Goal: Task Accomplishment & Management: Use online tool/utility

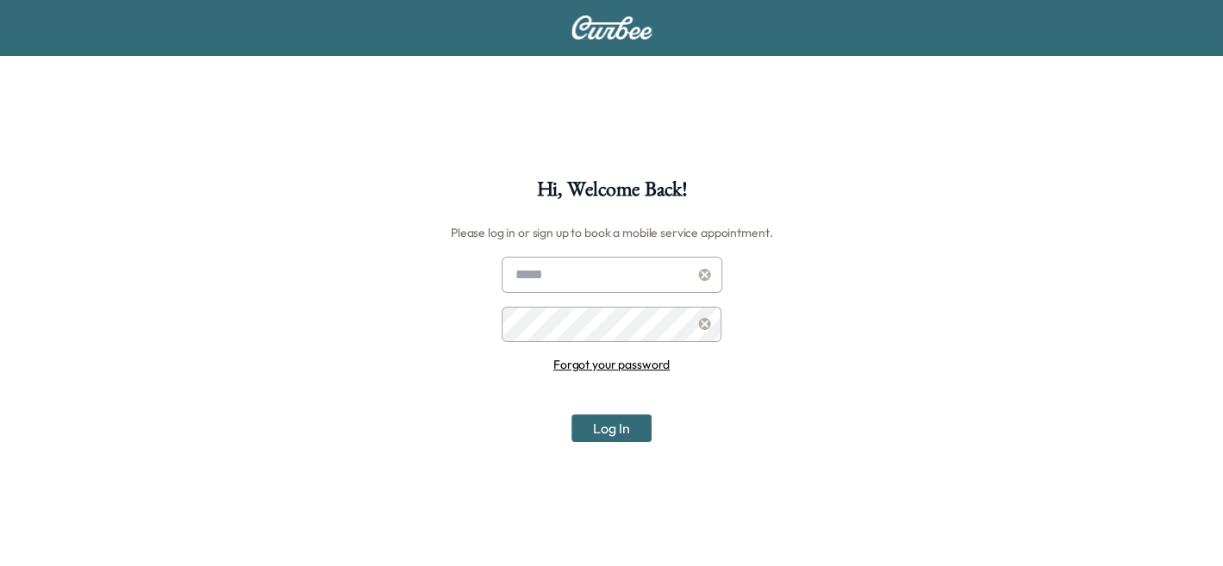
type input "**********"
click at [617, 422] on button "Log In" at bounding box center [611, 428] width 80 height 28
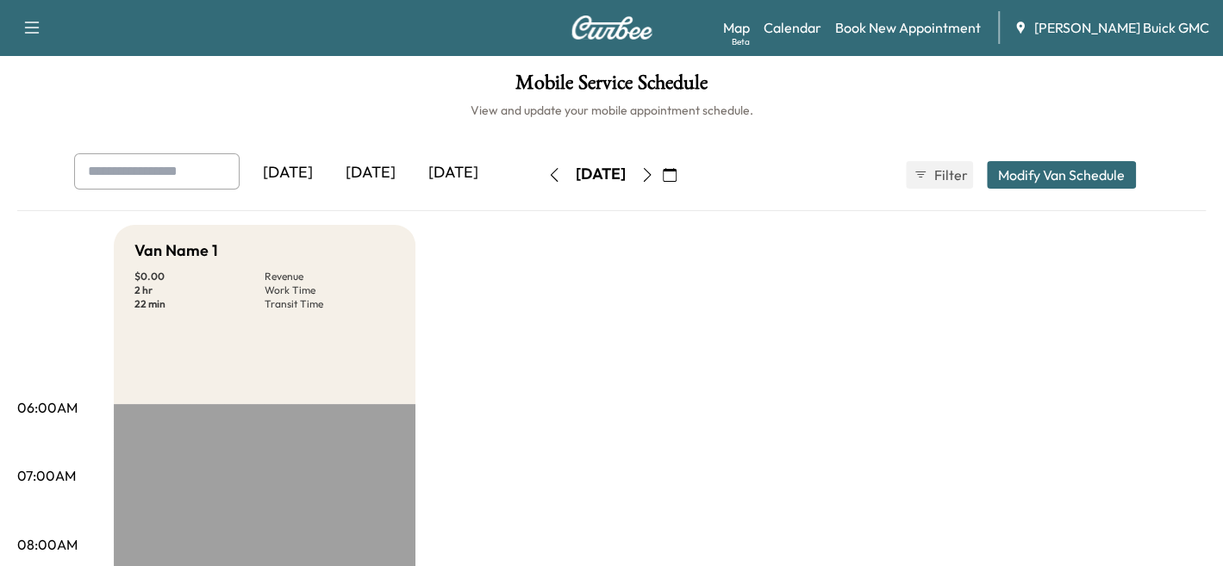
click at [383, 174] on div "[DATE]" at bounding box center [370, 173] width 83 height 40
click at [476, 178] on div "[DATE]" at bounding box center [453, 173] width 83 height 40
click at [654, 177] on icon "button" at bounding box center [647, 175] width 14 height 14
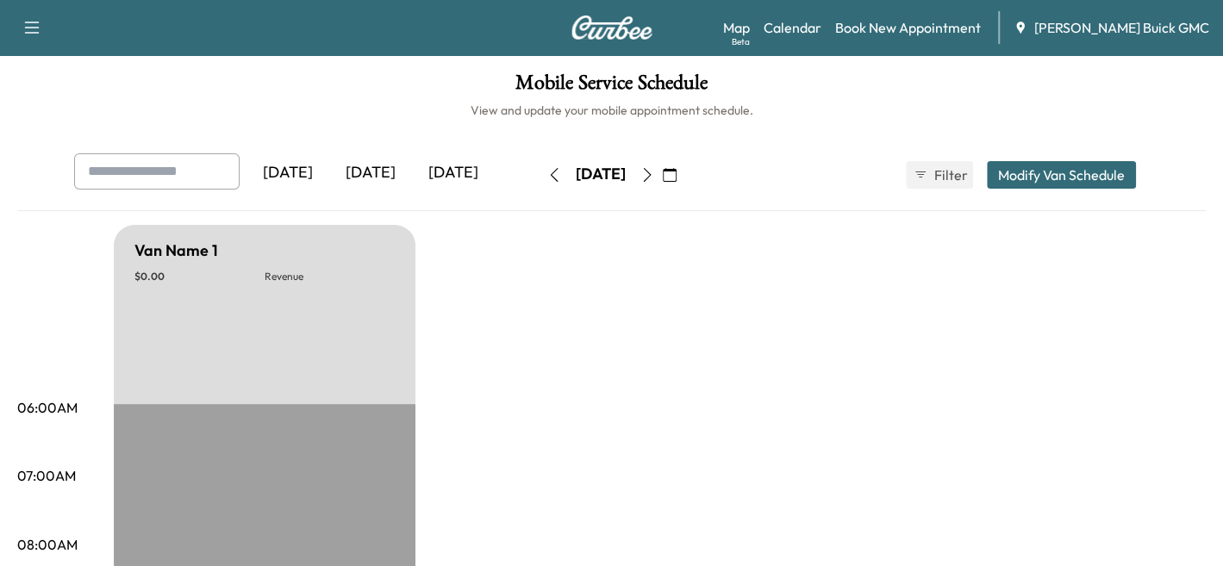
click at [654, 177] on icon "button" at bounding box center [647, 175] width 14 height 14
click at [654, 180] on icon "button" at bounding box center [647, 175] width 14 height 14
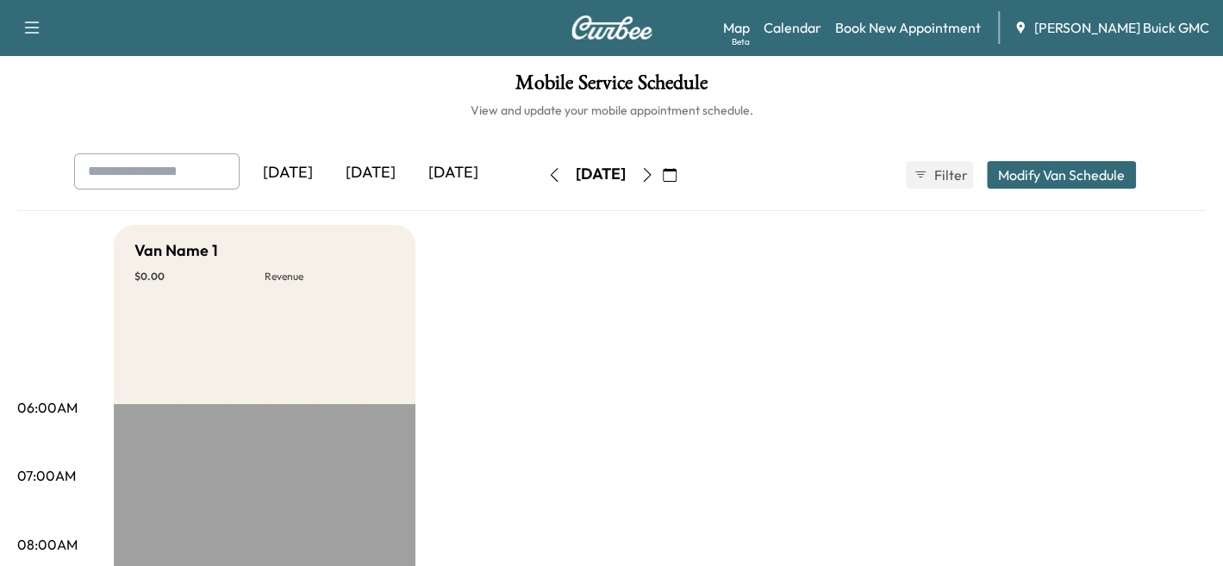
click at [654, 175] on icon "button" at bounding box center [647, 175] width 14 height 14
click at [651, 178] on icon "button" at bounding box center [647, 175] width 8 height 14
click at [654, 171] on icon "button" at bounding box center [647, 175] width 14 height 14
click at [654, 177] on icon "button" at bounding box center [647, 175] width 14 height 14
